Goal: Information Seeking & Learning: Learn about a topic

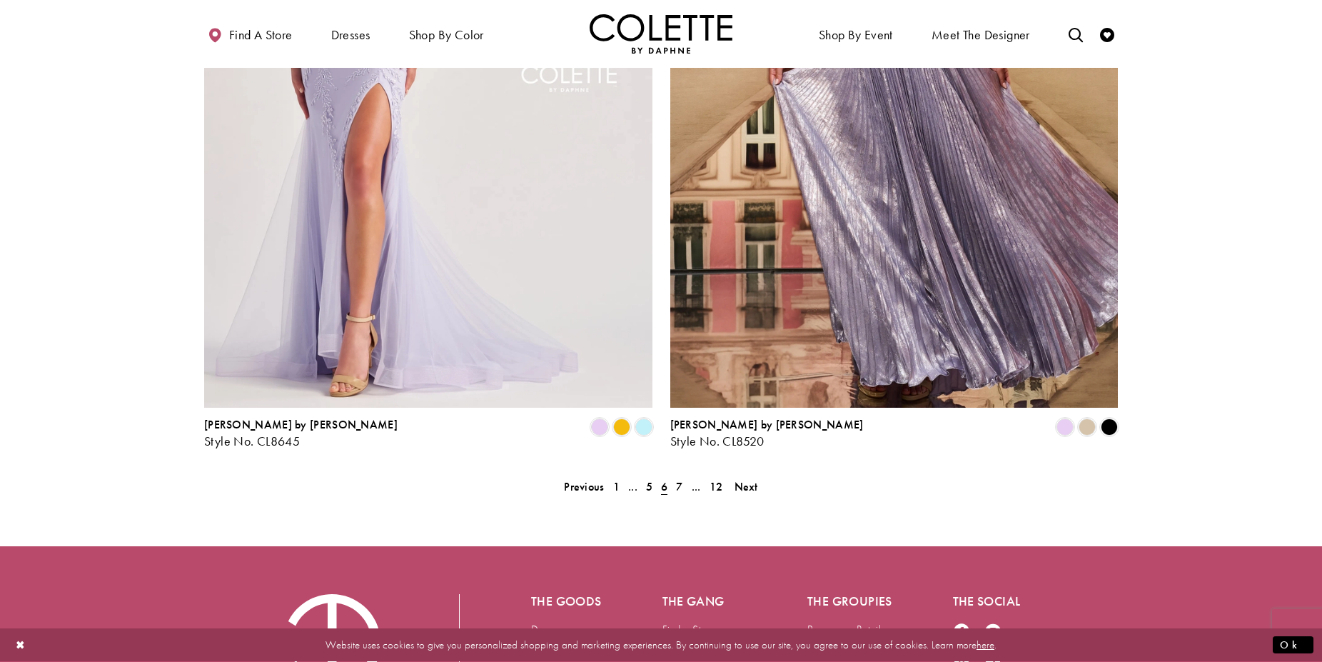
scroll to position [2789, 0]
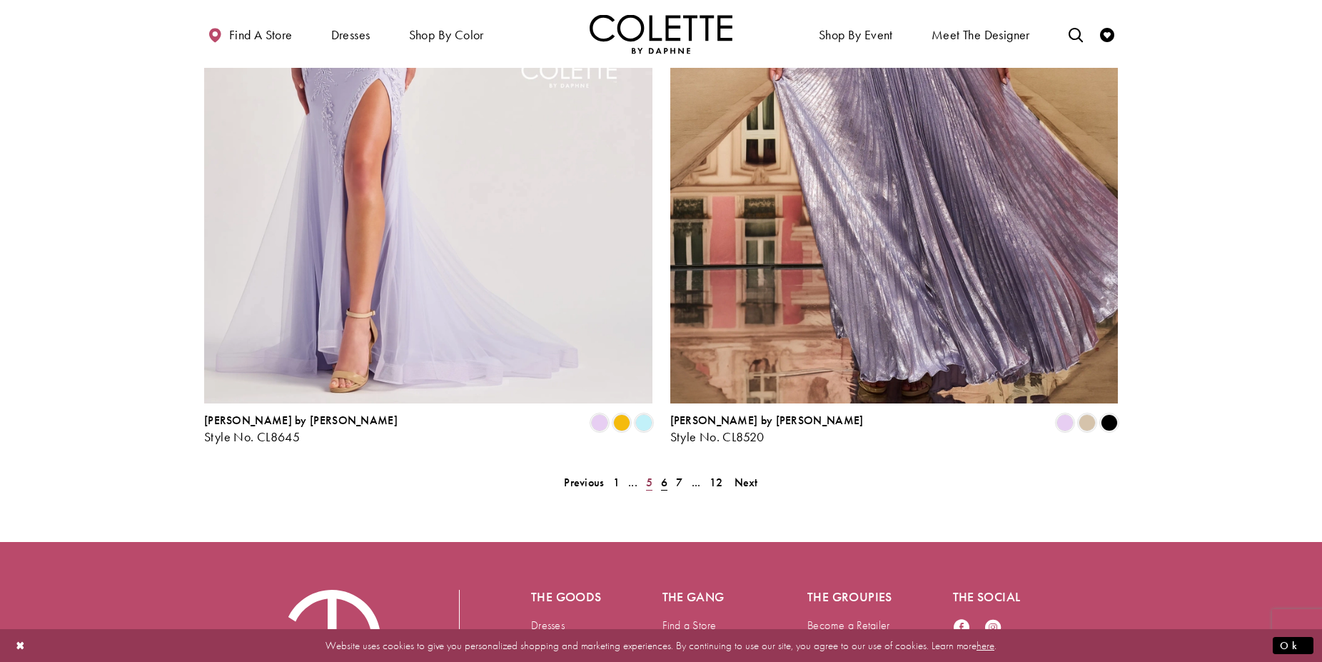
click at [649, 475] on span "5" at bounding box center [649, 482] width 6 height 15
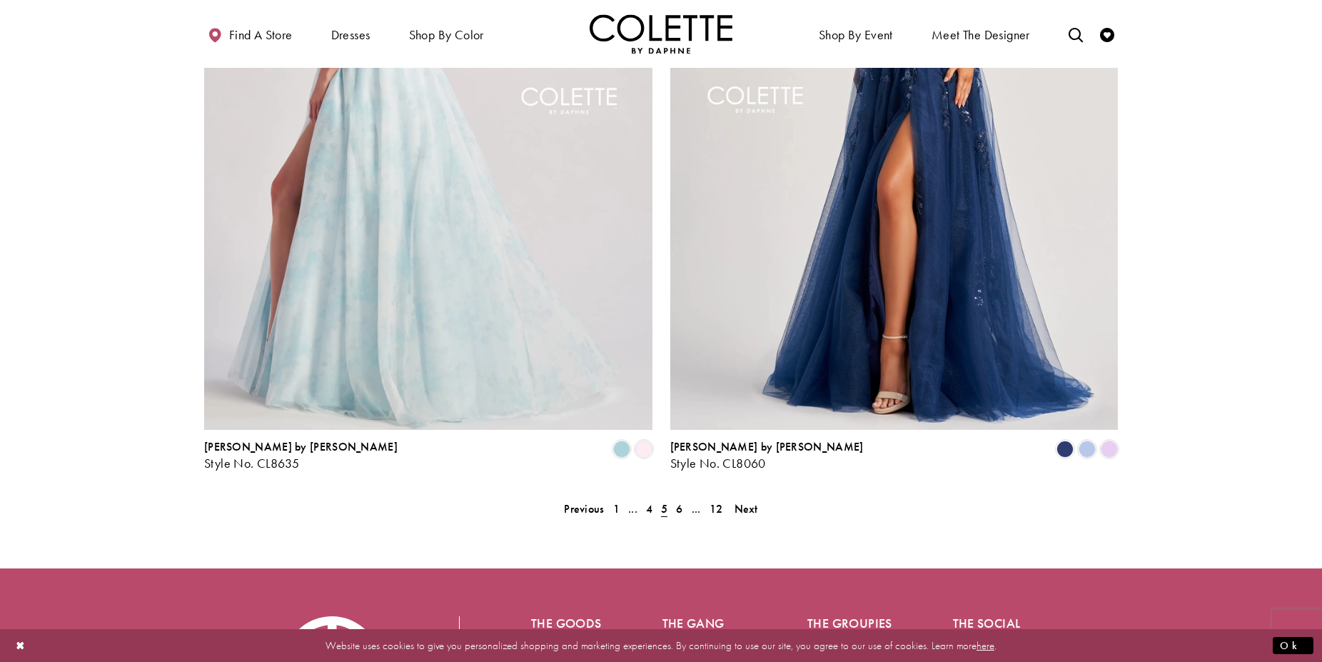
scroll to position [2795, 0]
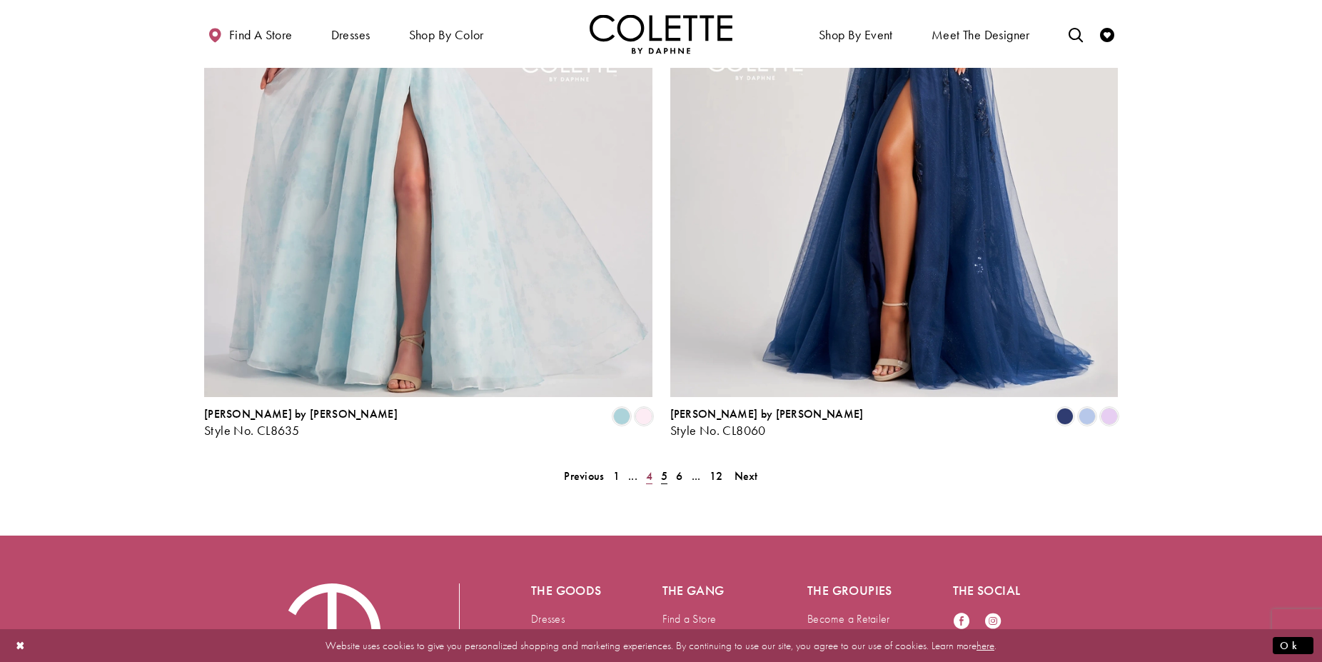
click at [652, 468] on span "4" at bounding box center [649, 475] width 6 height 15
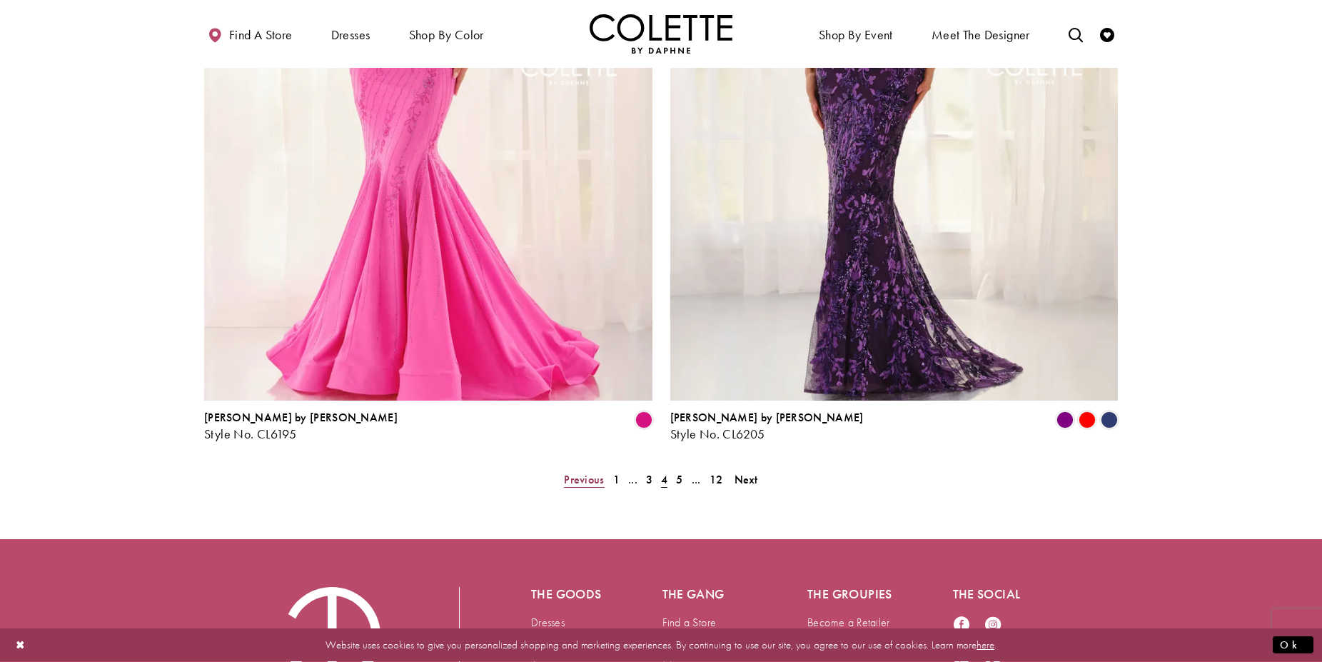
scroll to position [2795, 0]
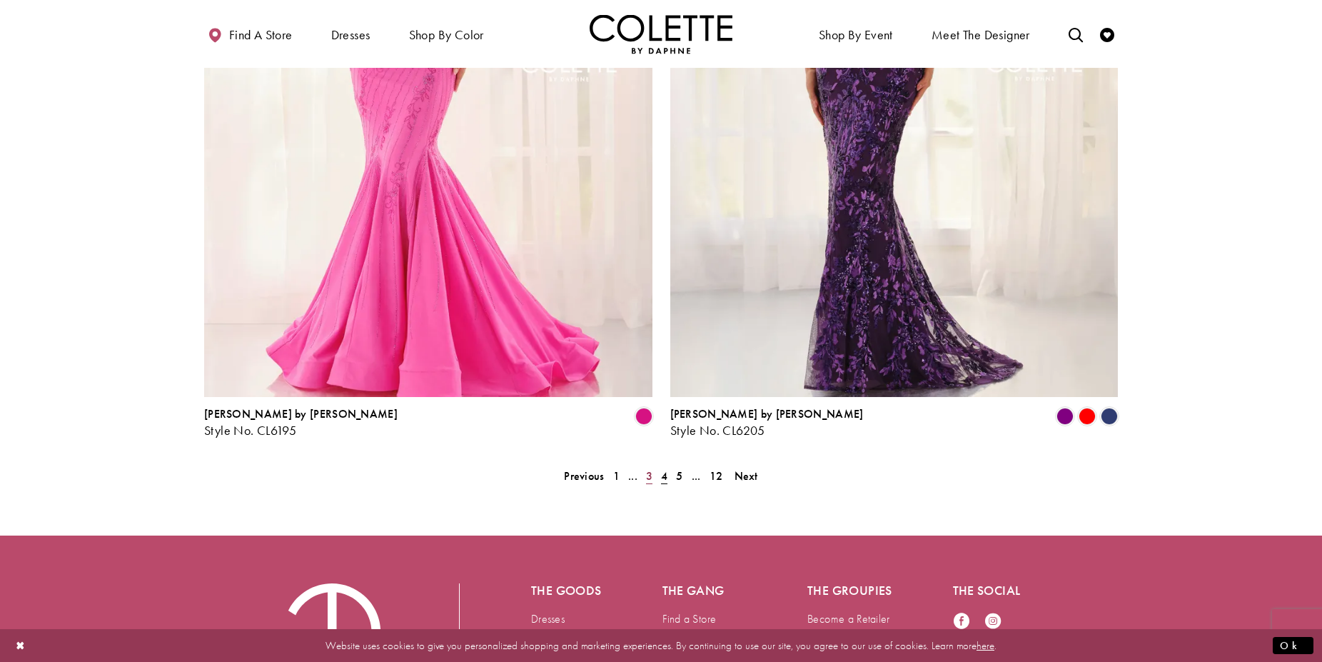
click at [650, 468] on span "3" at bounding box center [649, 475] width 6 height 15
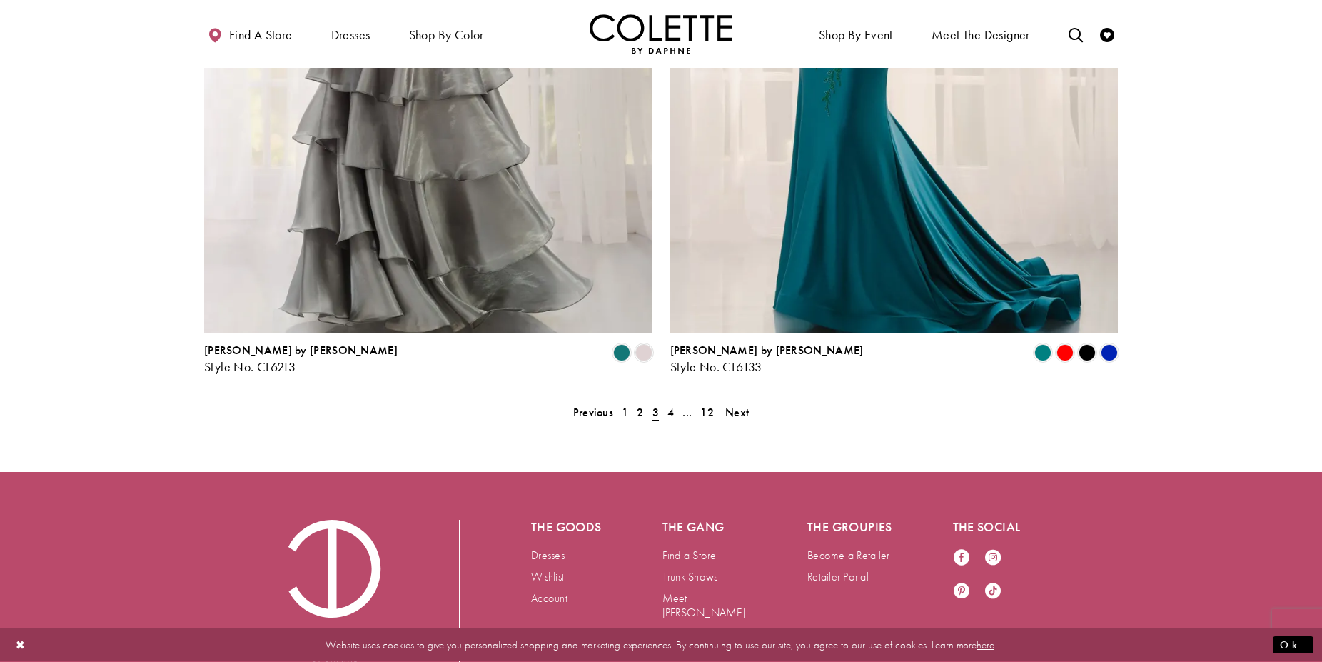
scroll to position [2897, 0]
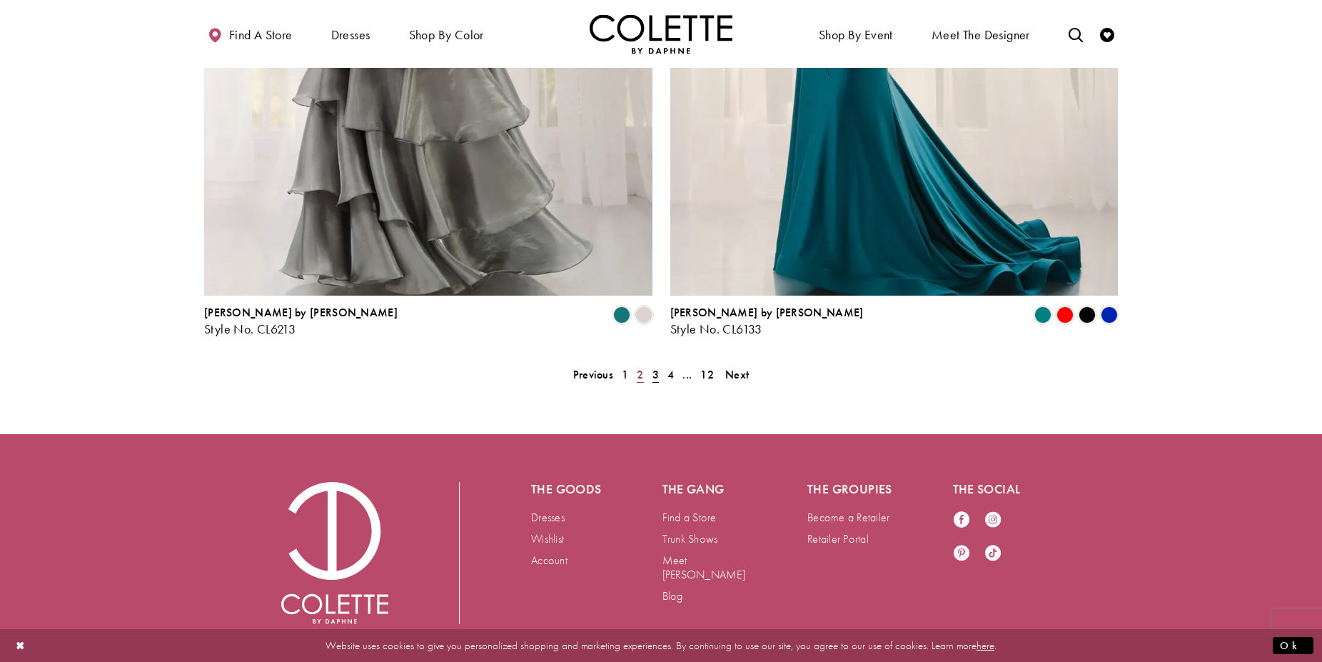
click at [638, 367] on span "2" at bounding box center [640, 374] width 6 height 15
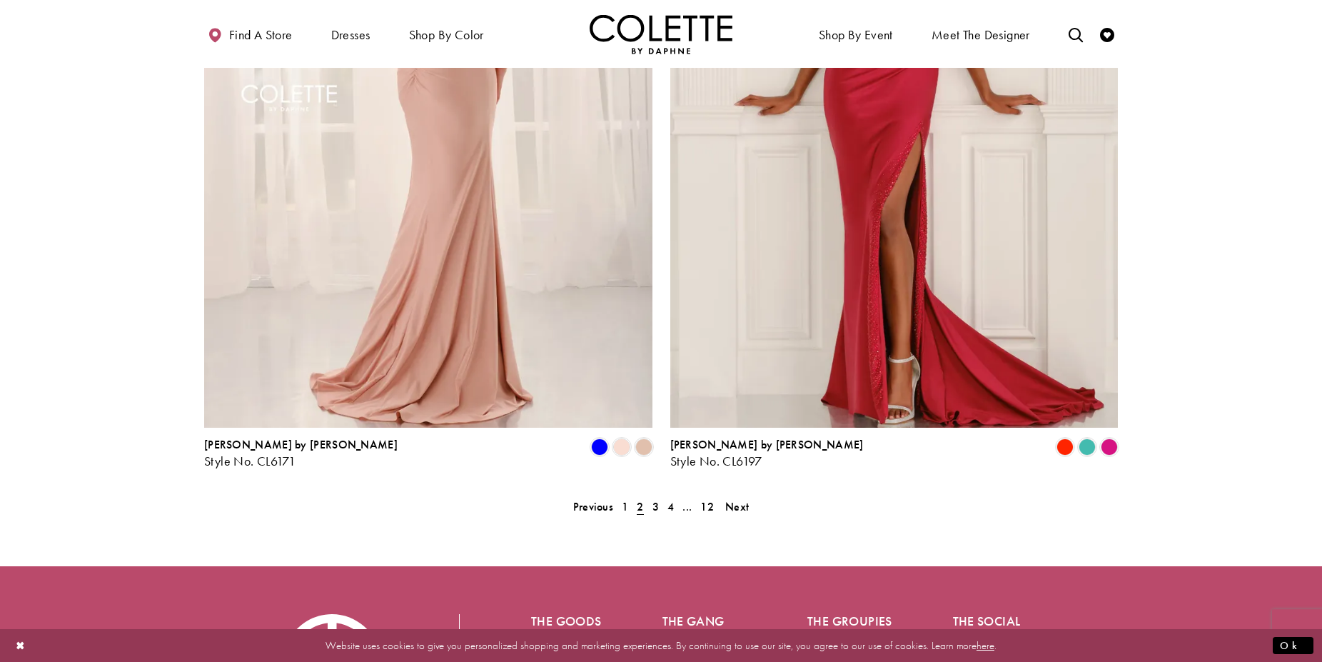
scroll to position [2795, 0]
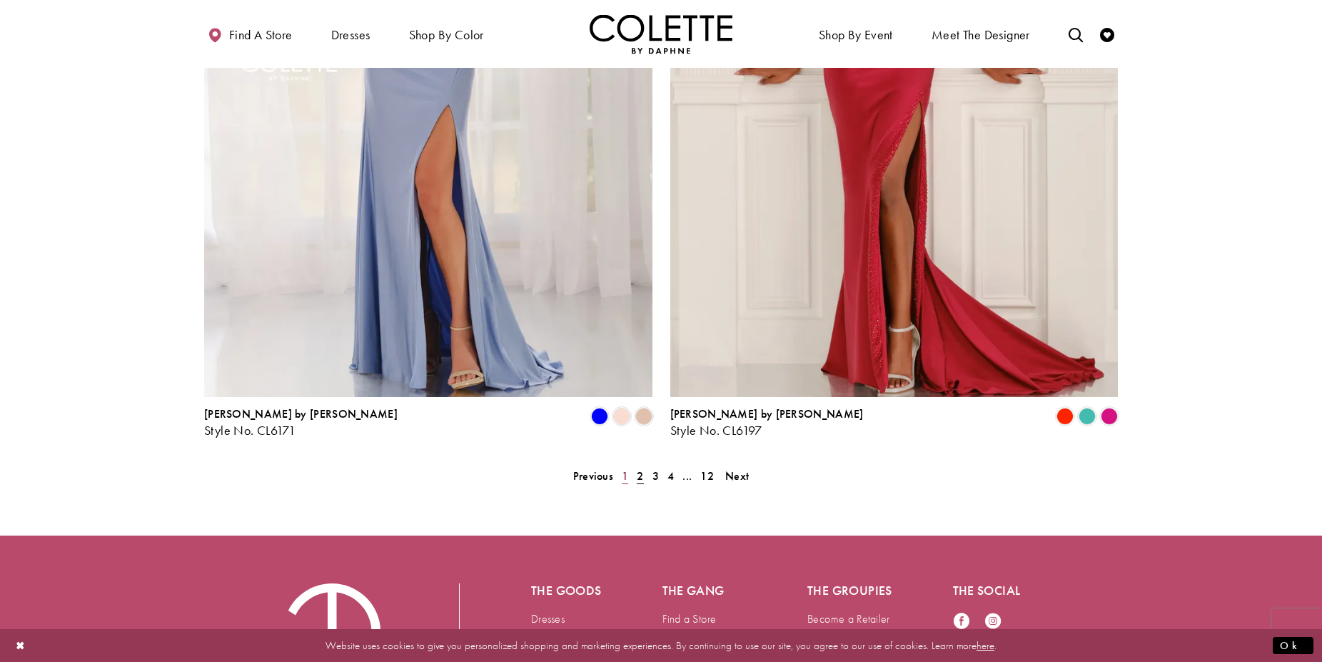
click at [626, 468] on span "1" at bounding box center [625, 475] width 6 height 15
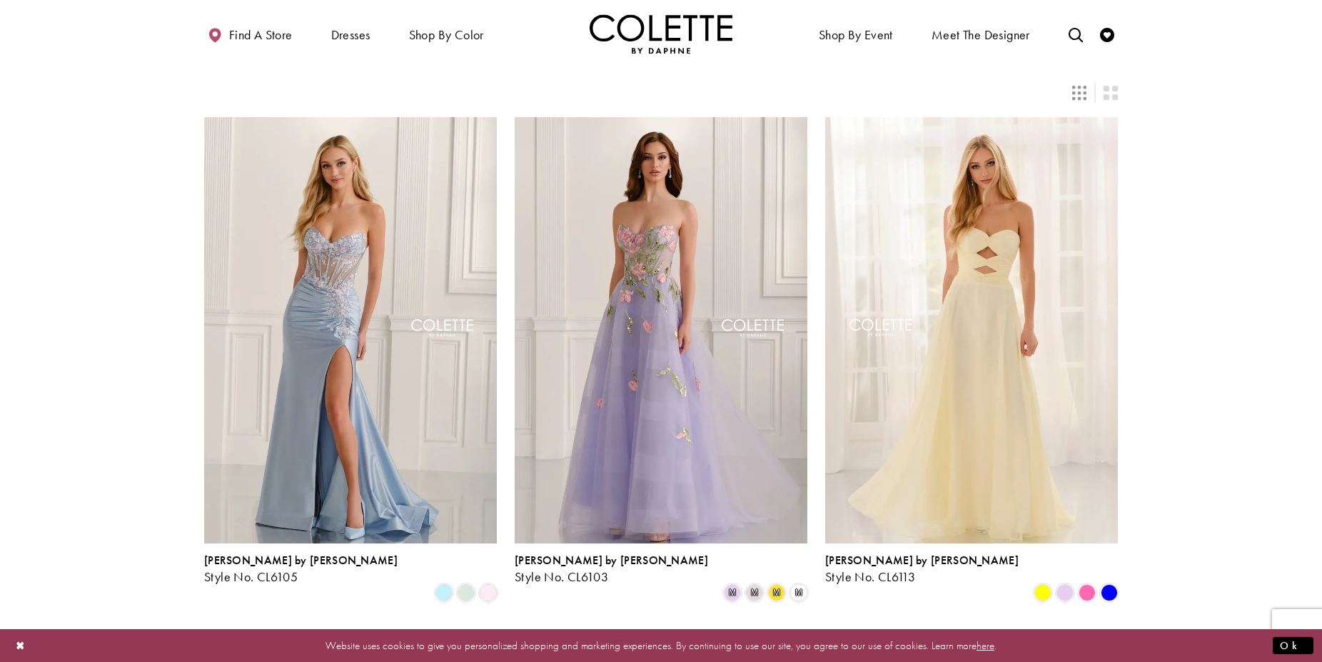
scroll to position [360, 0]
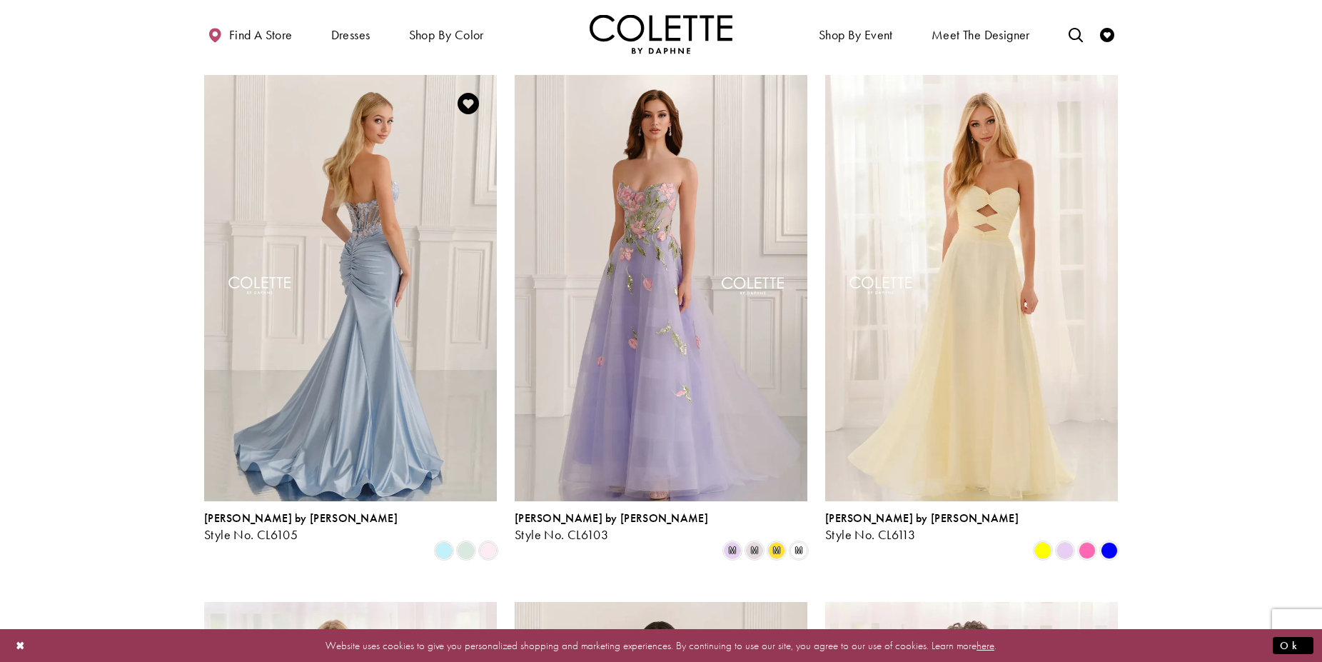
click at [311, 236] on img "Visit Colette by Daphne Style No. CL6105 Page" at bounding box center [350, 288] width 293 height 426
